Goal: Browse casually: Explore the website without a specific task or goal

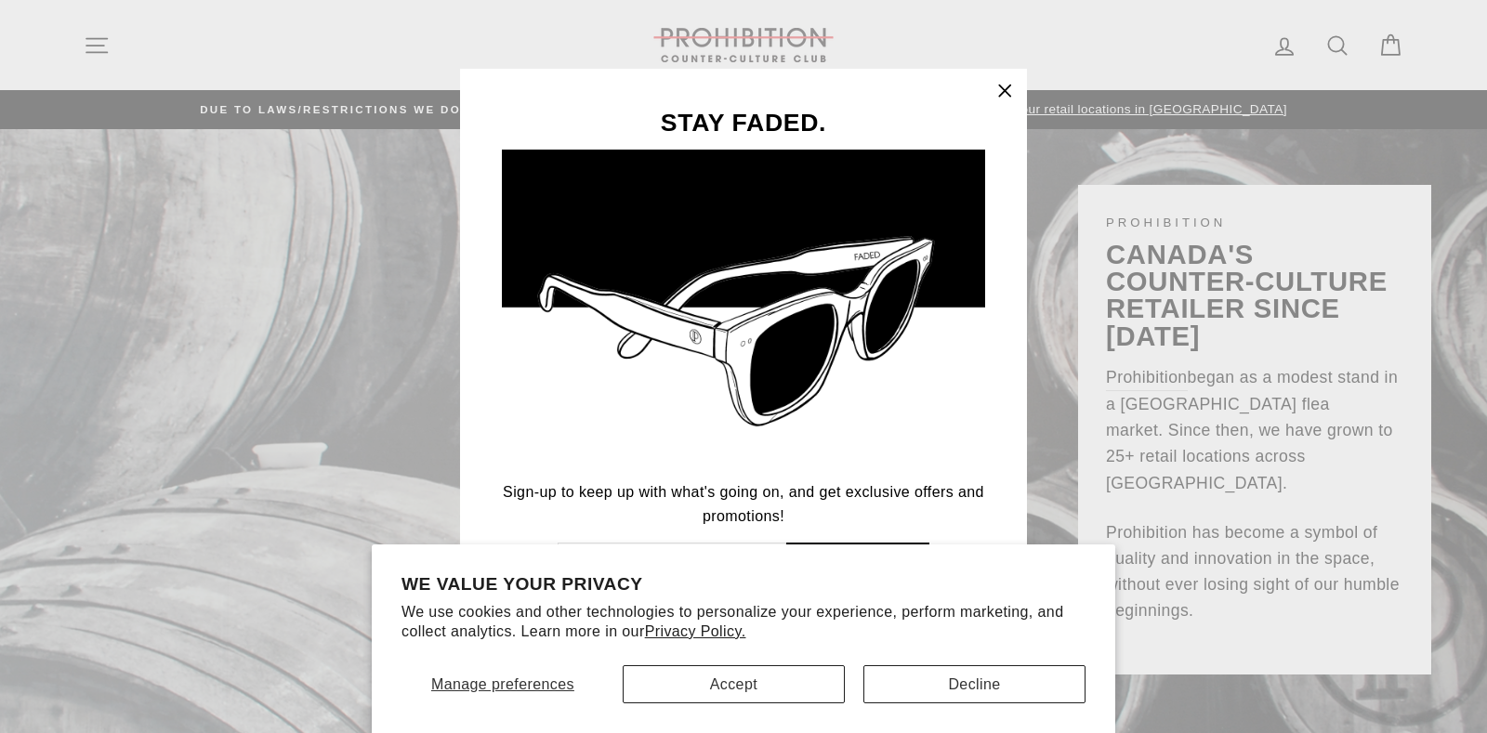
click at [1005, 91] on icon "button" at bounding box center [1004, 91] width 11 height 11
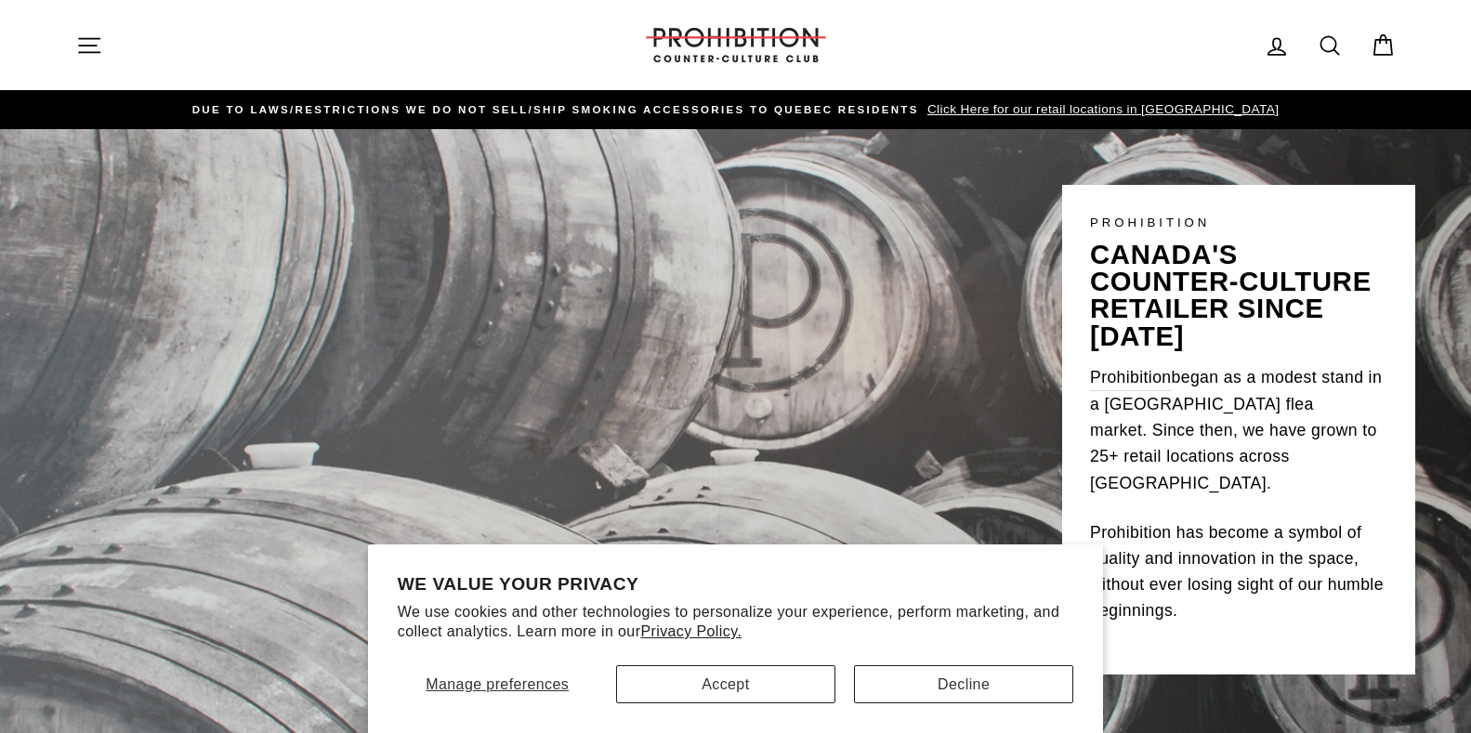
click at [88, 47] on icon "button" at bounding box center [89, 46] width 26 height 26
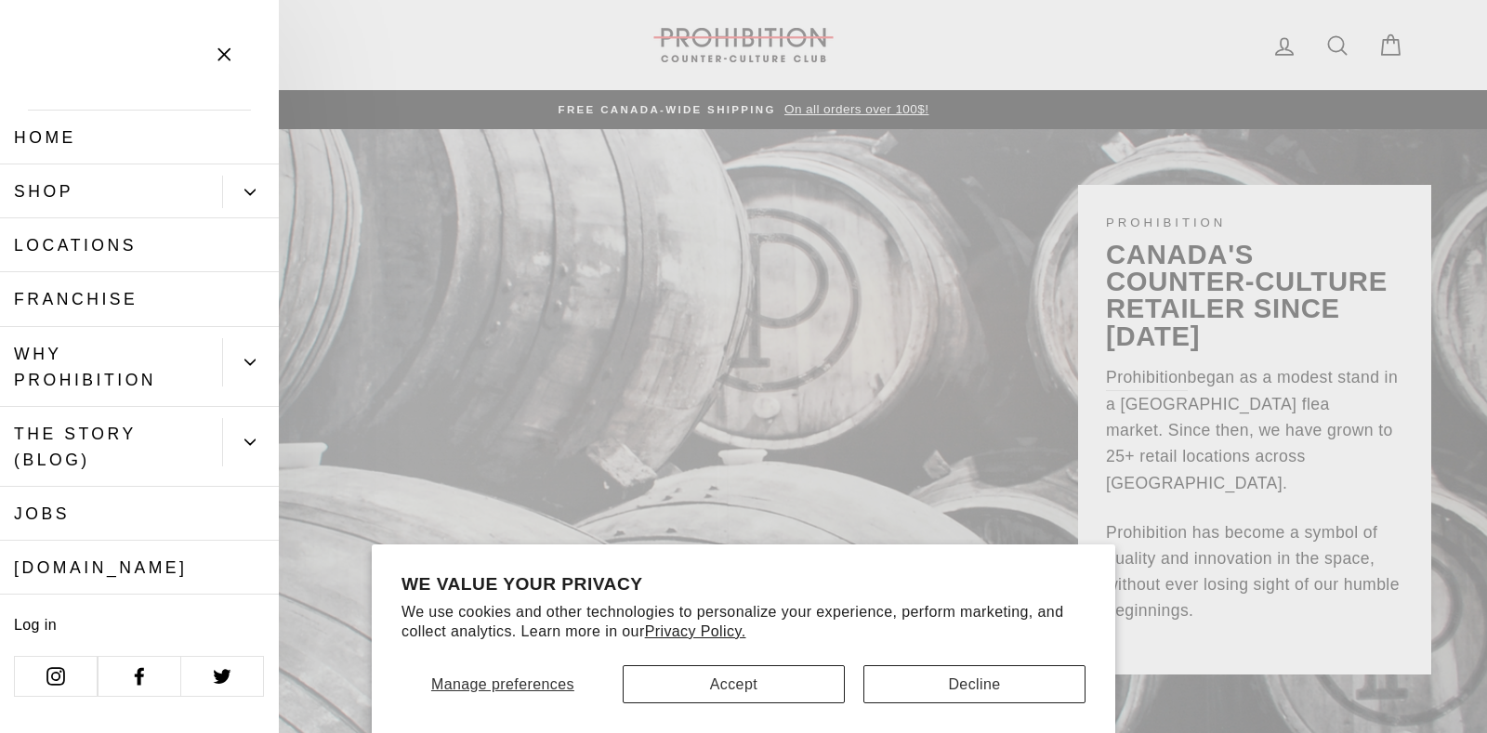
click at [244, 199] on button "Primary" at bounding box center [250, 192] width 57 height 33
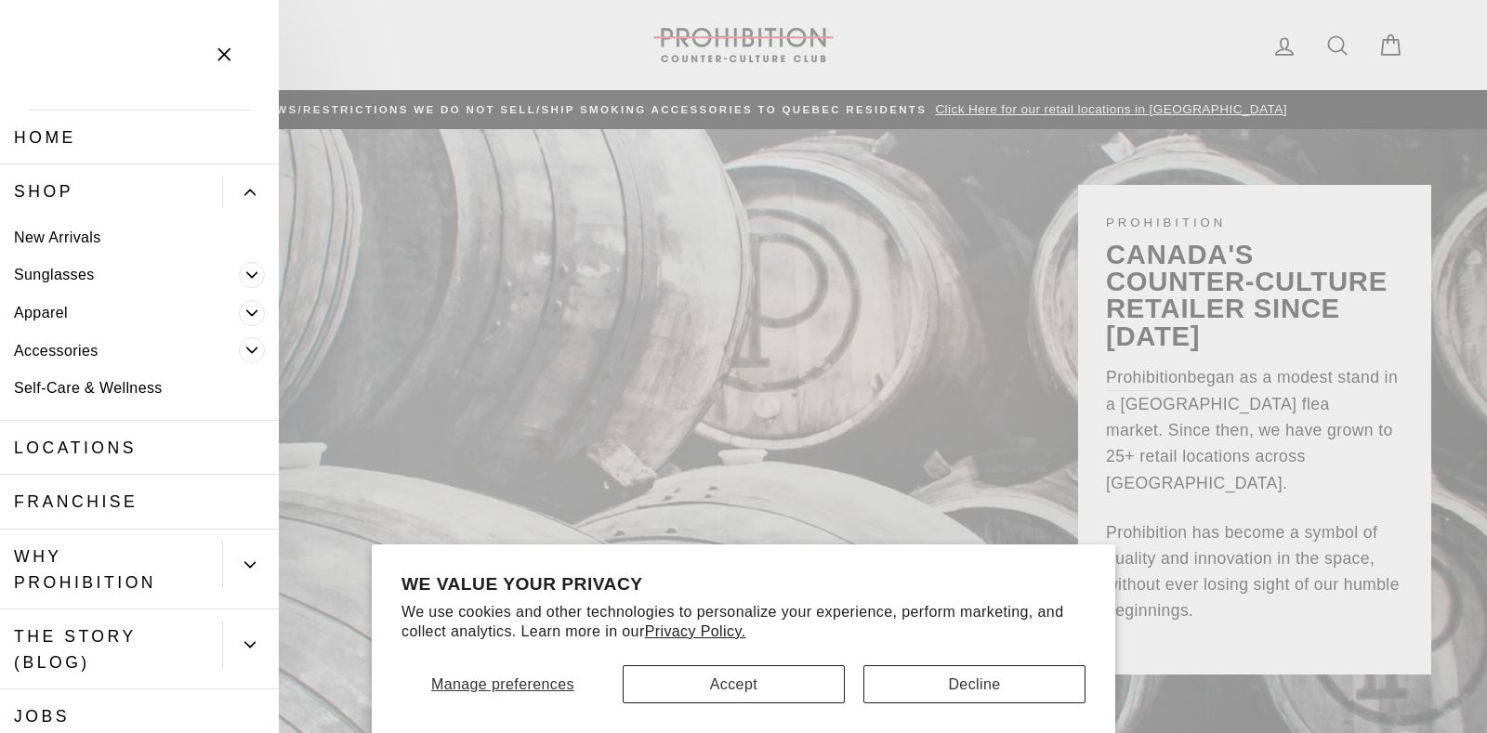
click at [74, 353] on link "Accessories" at bounding box center [119, 351] width 239 height 38
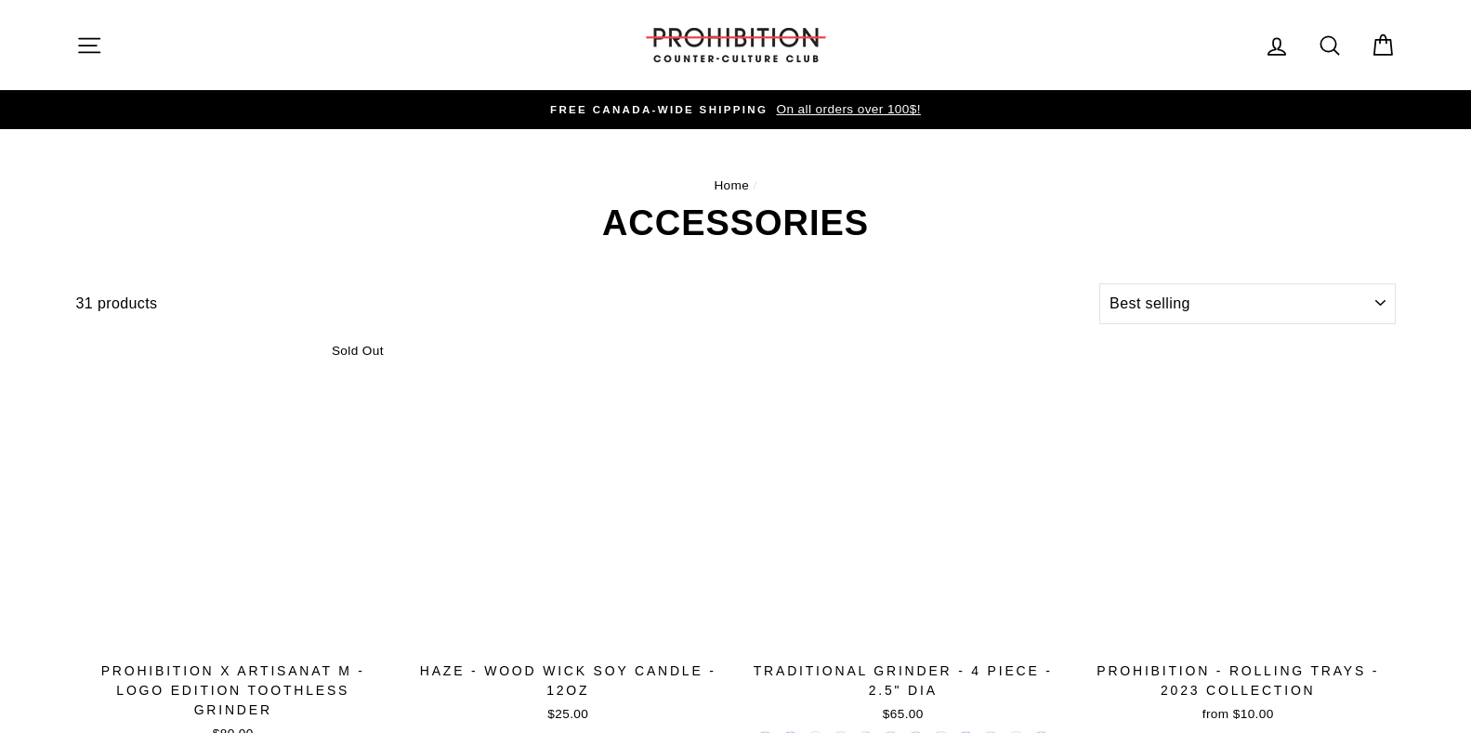
select select "best-selling"
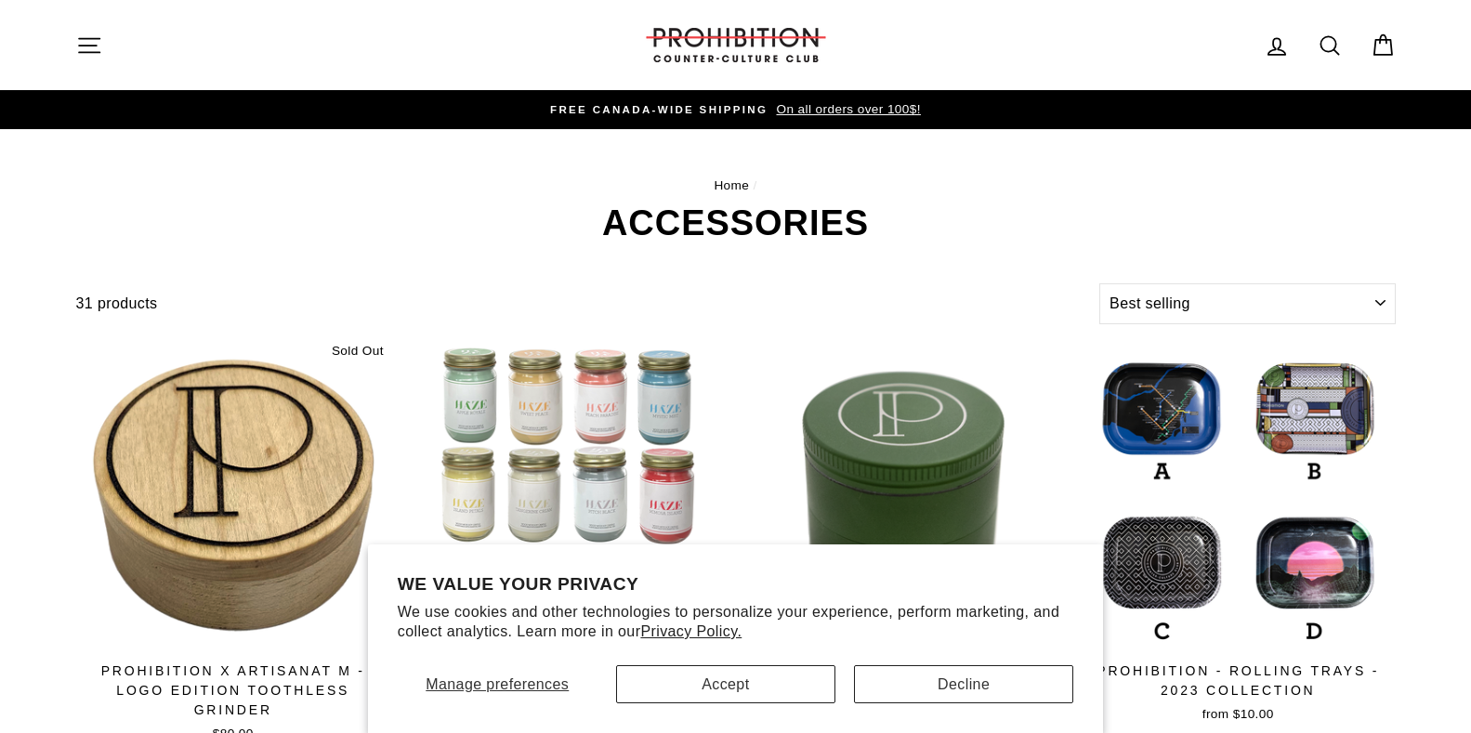
click at [93, 46] on icon "button" at bounding box center [89, 45] width 20 height 14
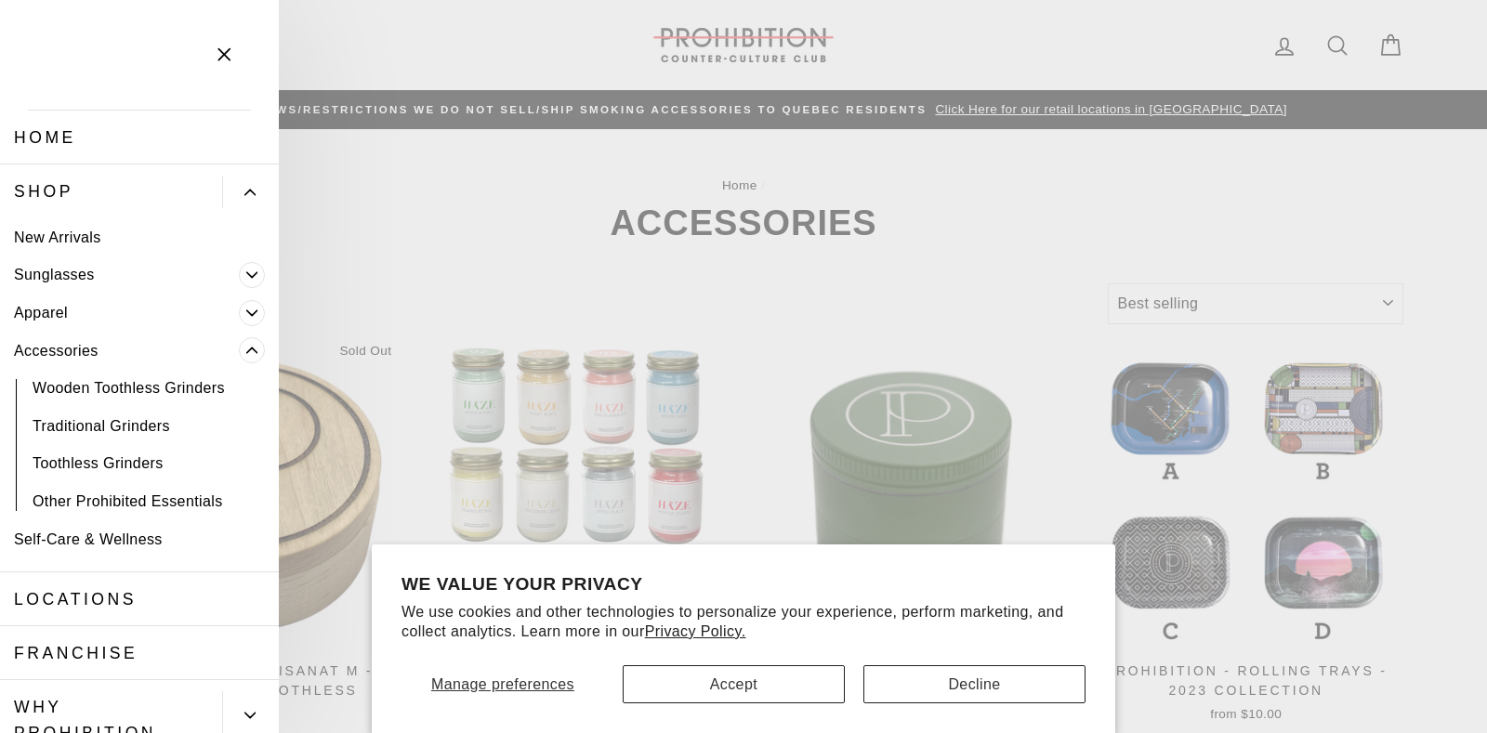
click at [50, 311] on link "Apparel" at bounding box center [119, 313] width 239 height 38
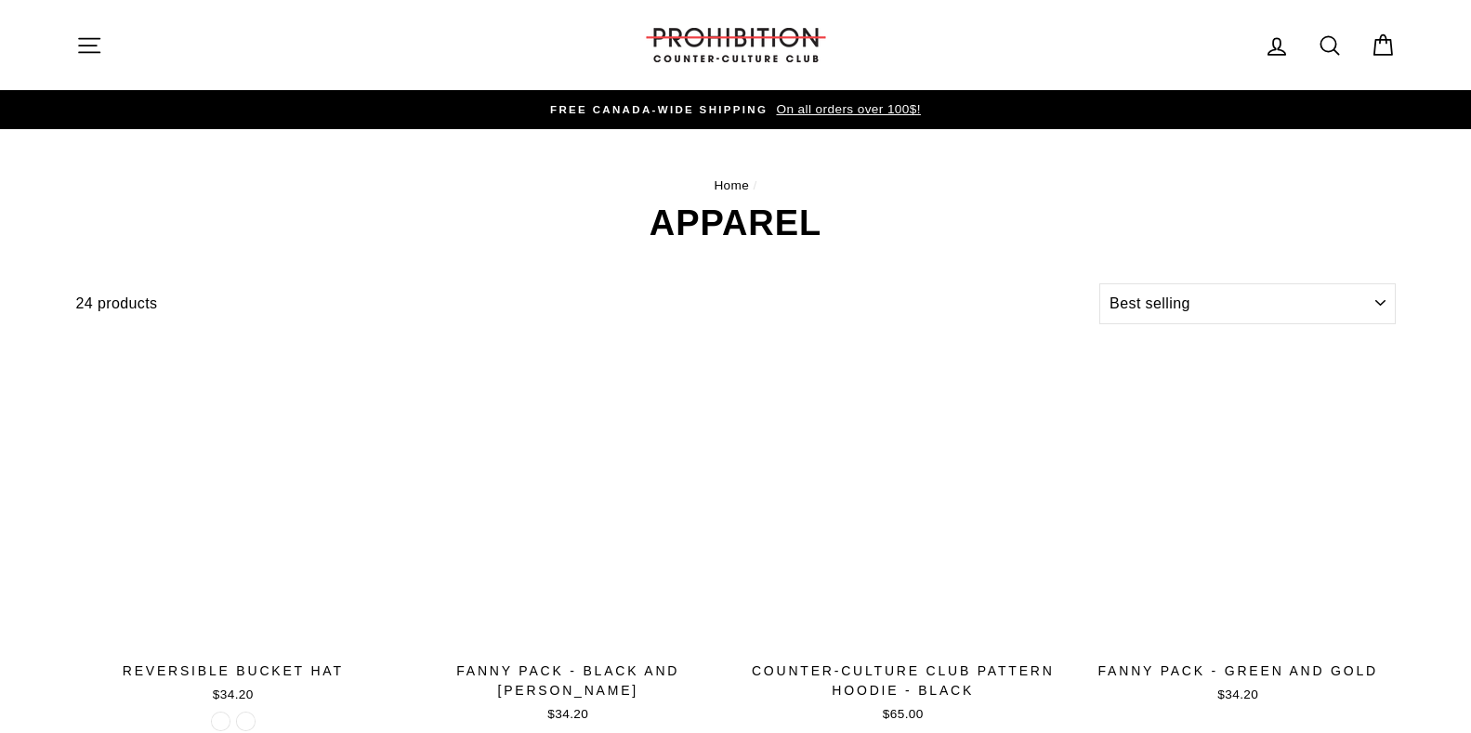
select select "best-selling"
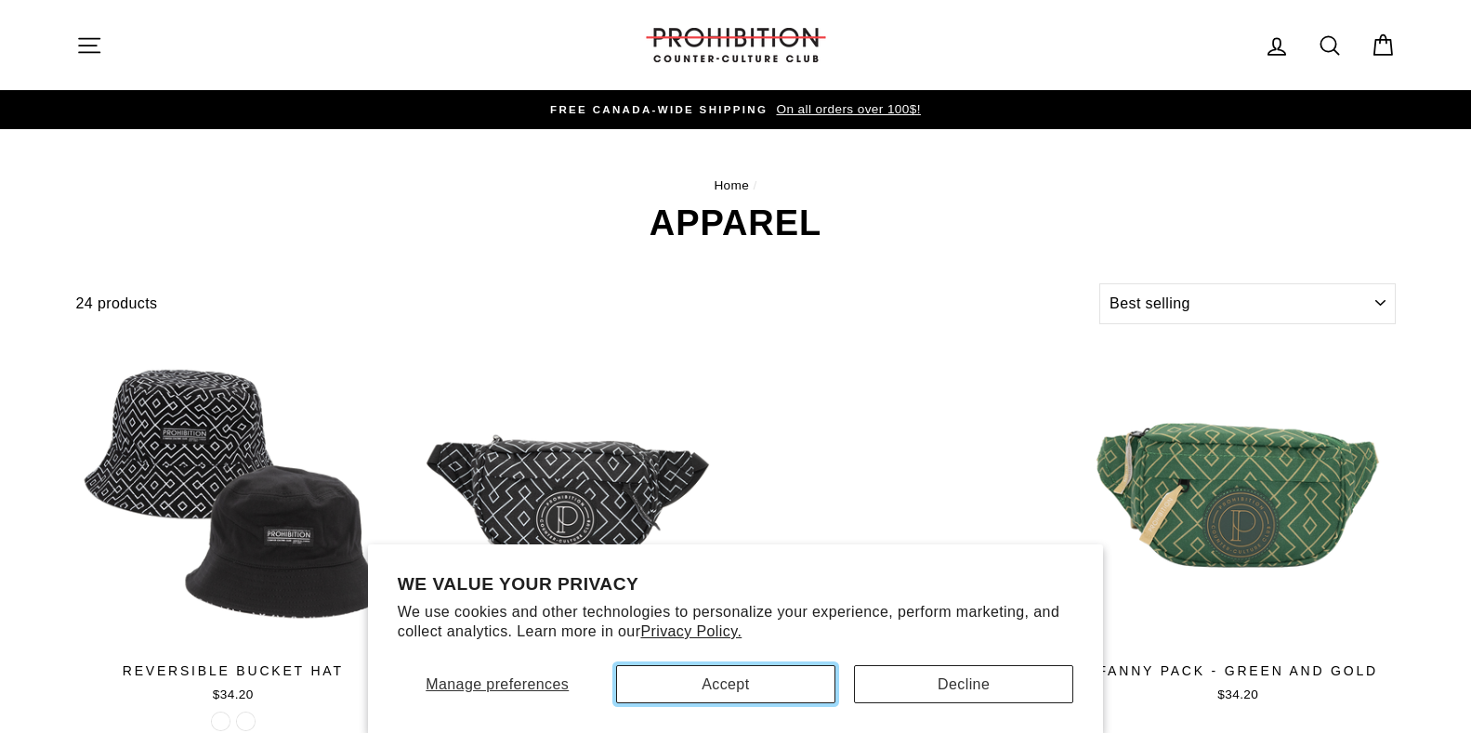
click at [740, 687] on button "Accept" at bounding box center [725, 684] width 219 height 38
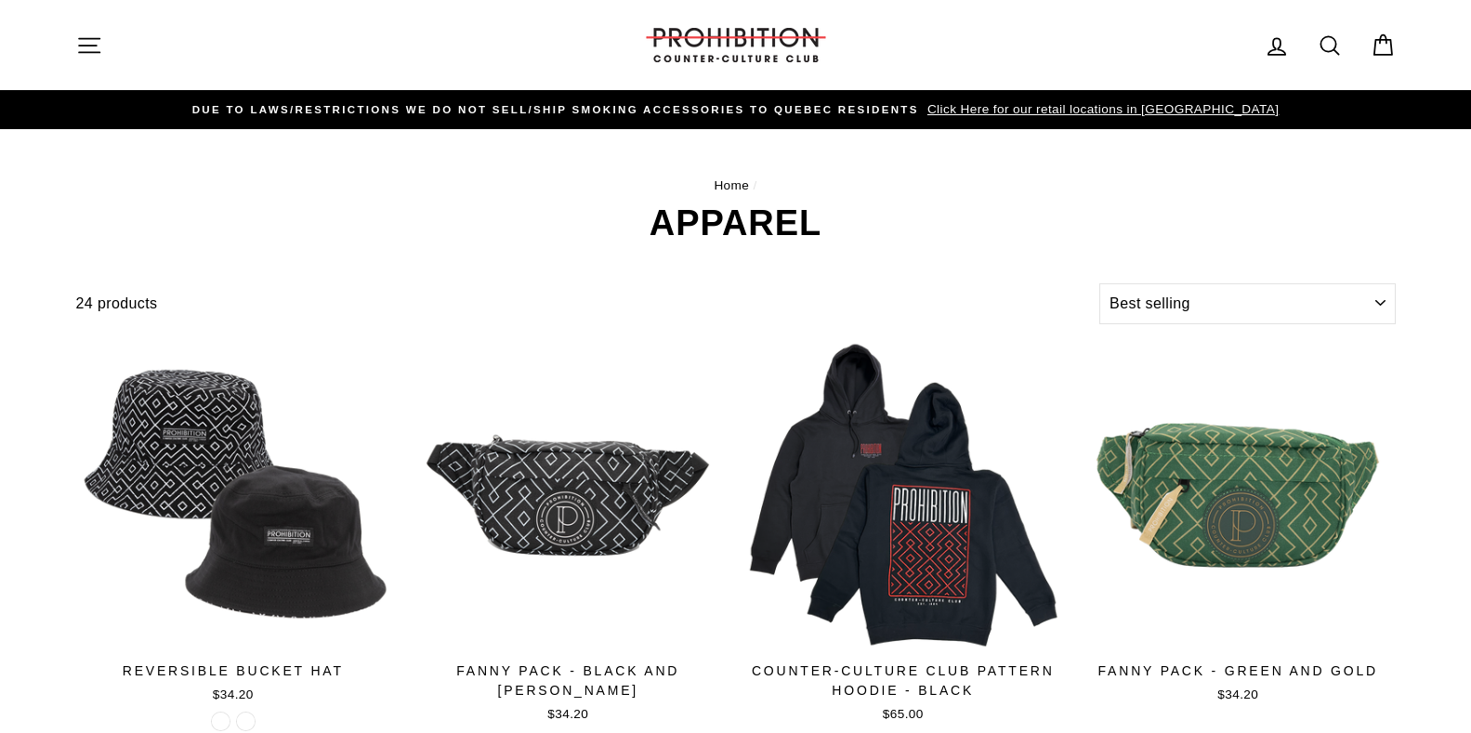
click at [92, 48] on icon "button" at bounding box center [89, 46] width 26 height 26
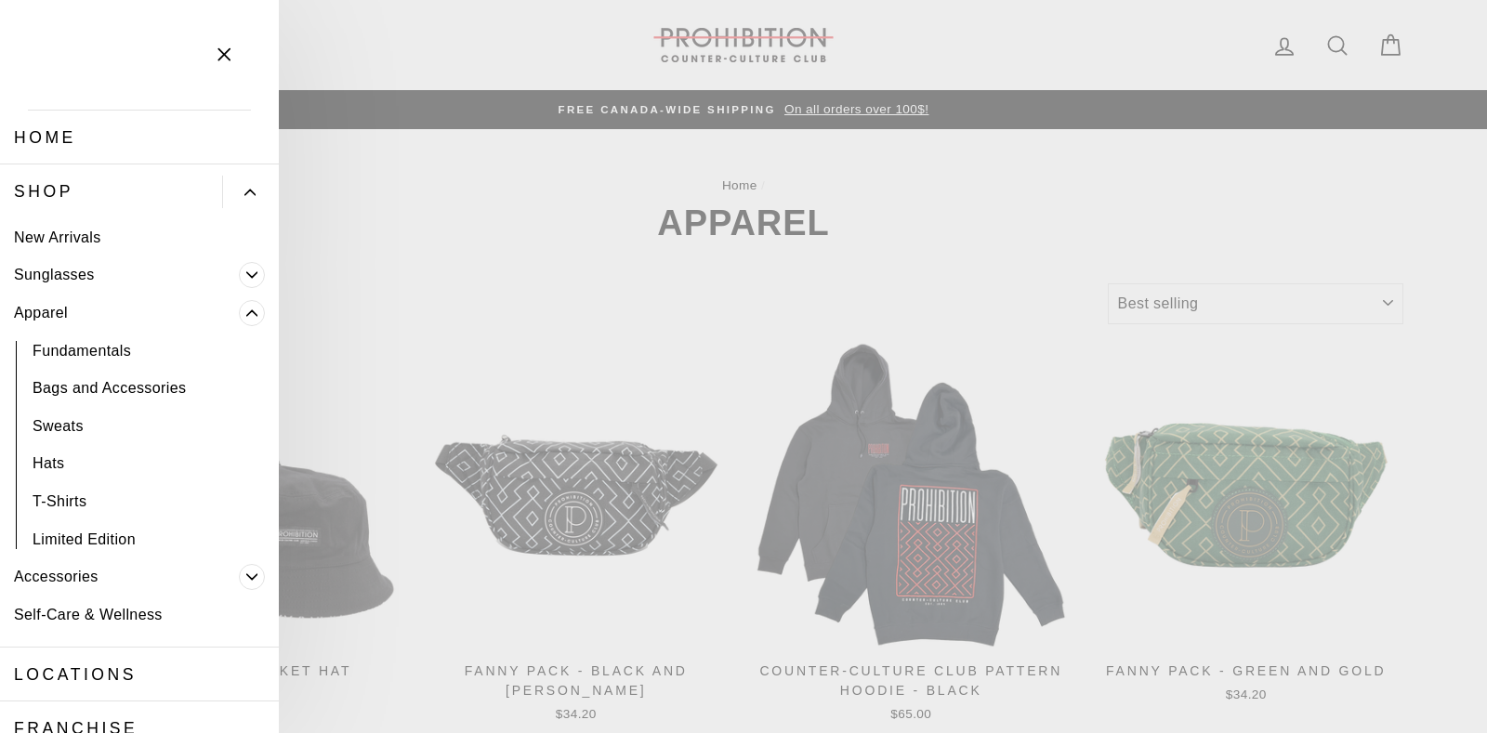
click at [80, 278] on link "Sunglasses" at bounding box center [119, 276] width 239 height 38
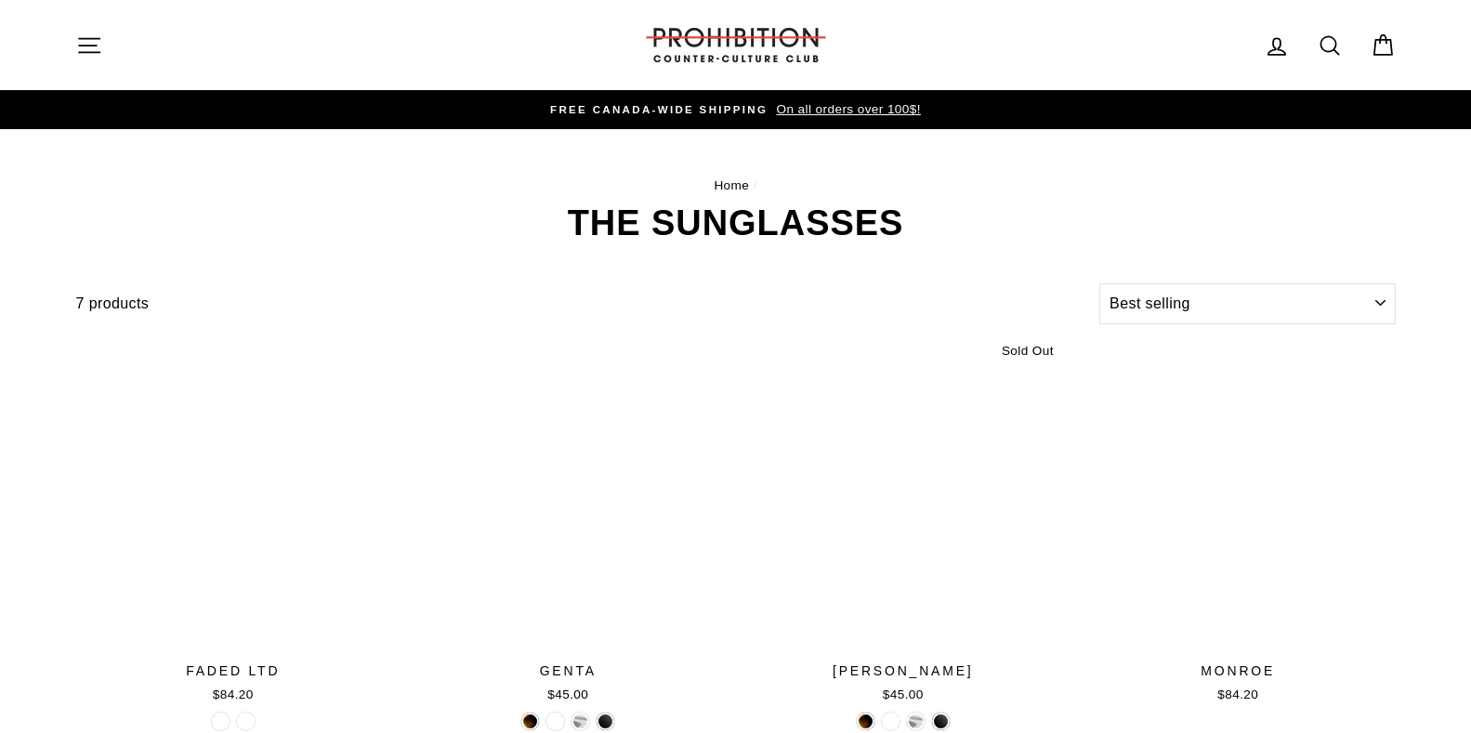
select select "best-selling"
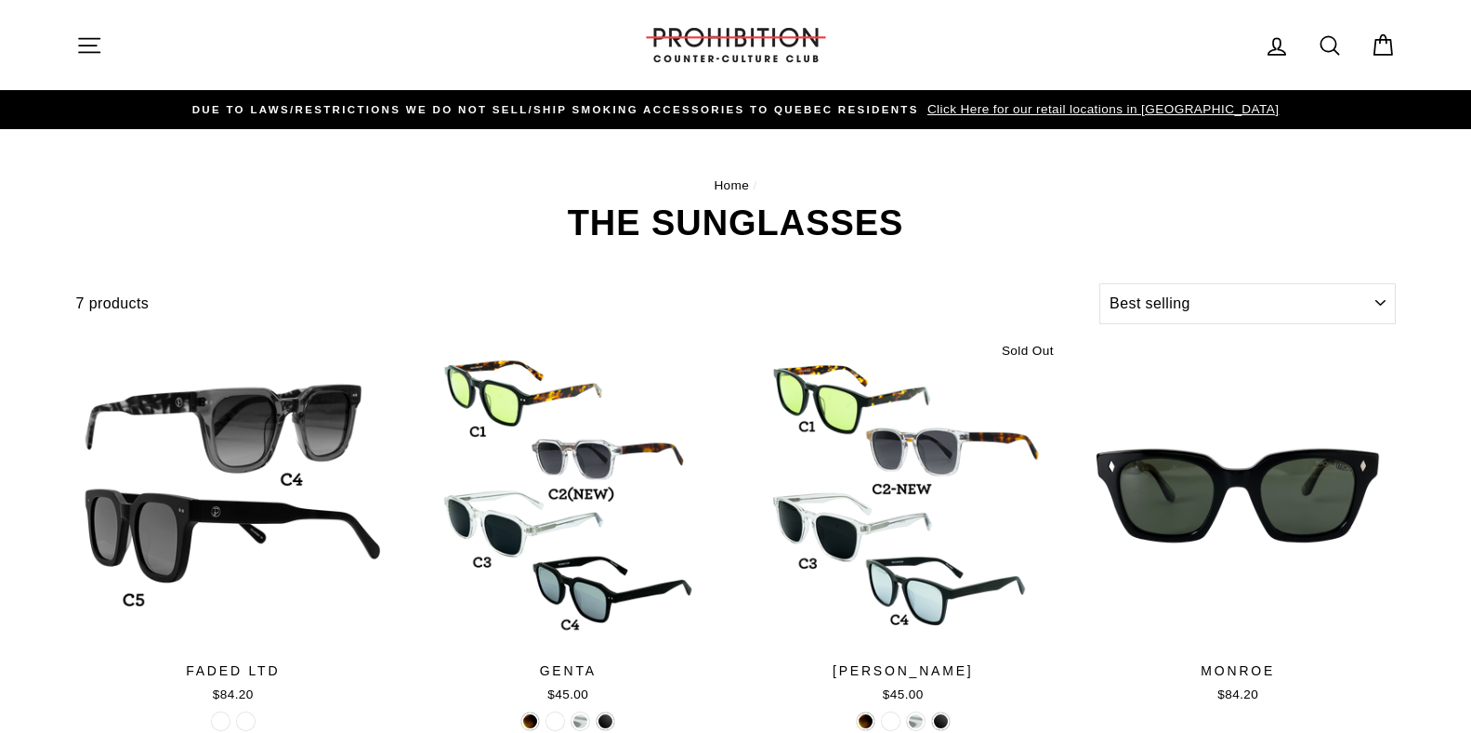
click at [86, 49] on icon "button" at bounding box center [89, 46] width 26 height 26
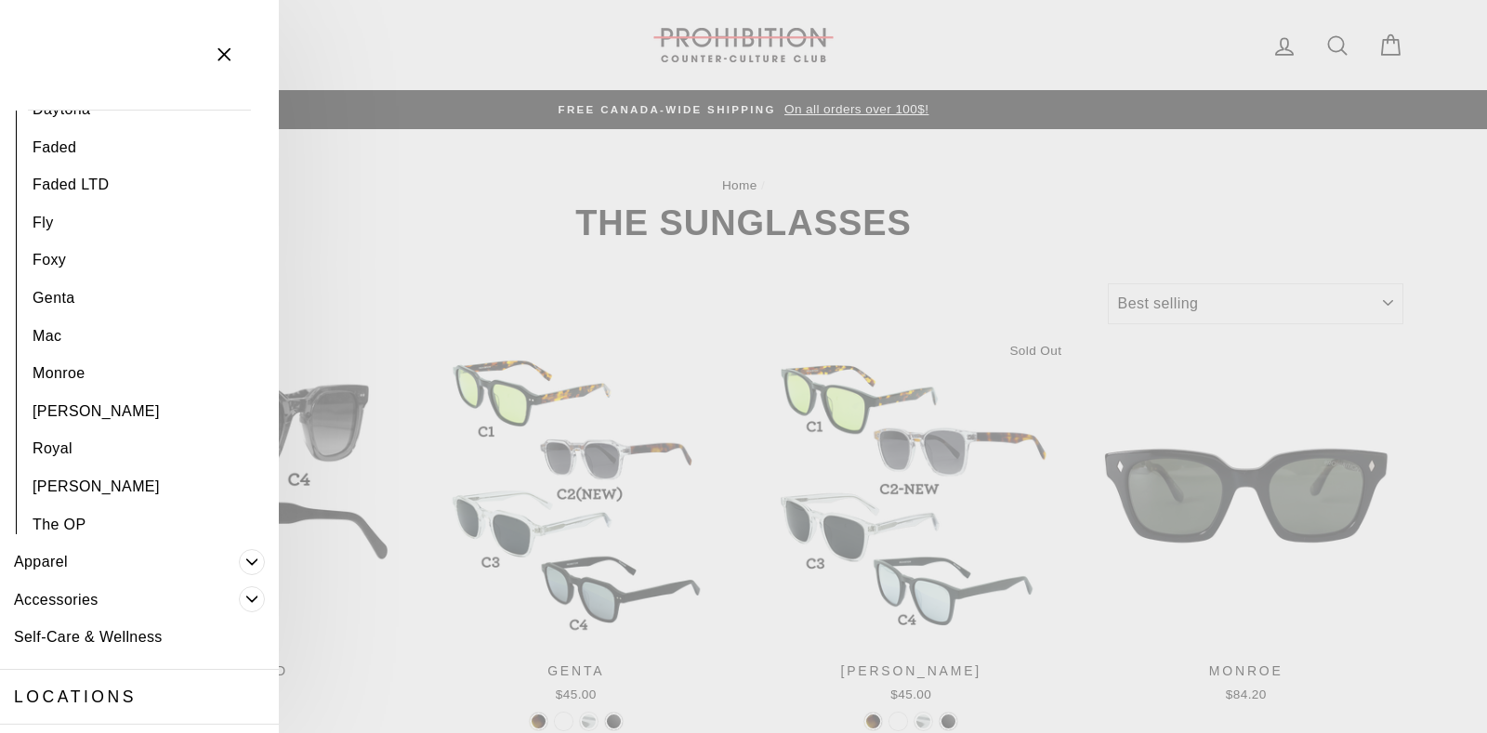
scroll to position [200, 0]
click at [78, 640] on link "Self-Care & Wellness" at bounding box center [139, 642] width 279 height 38
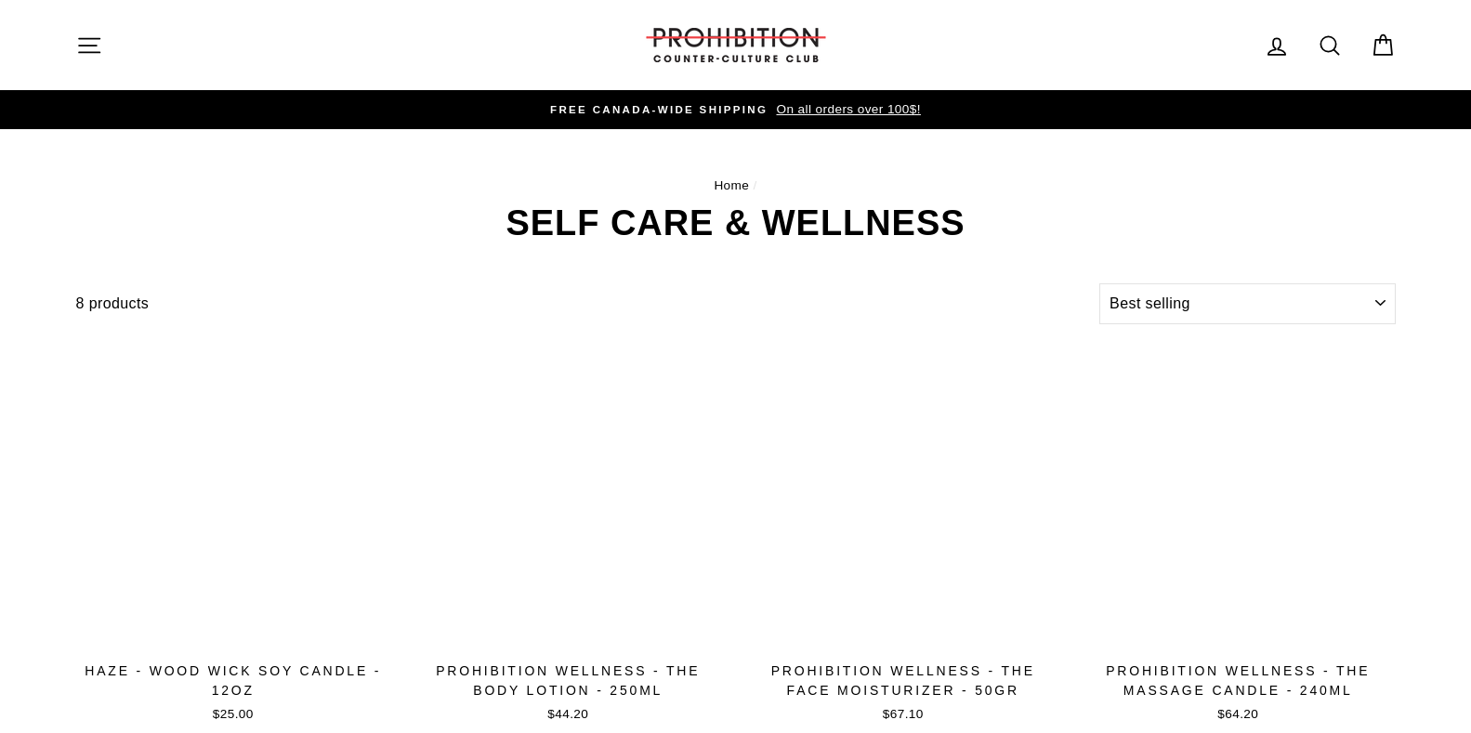
select select "best-selling"
